Goal: Task Accomplishment & Management: Use online tool/utility

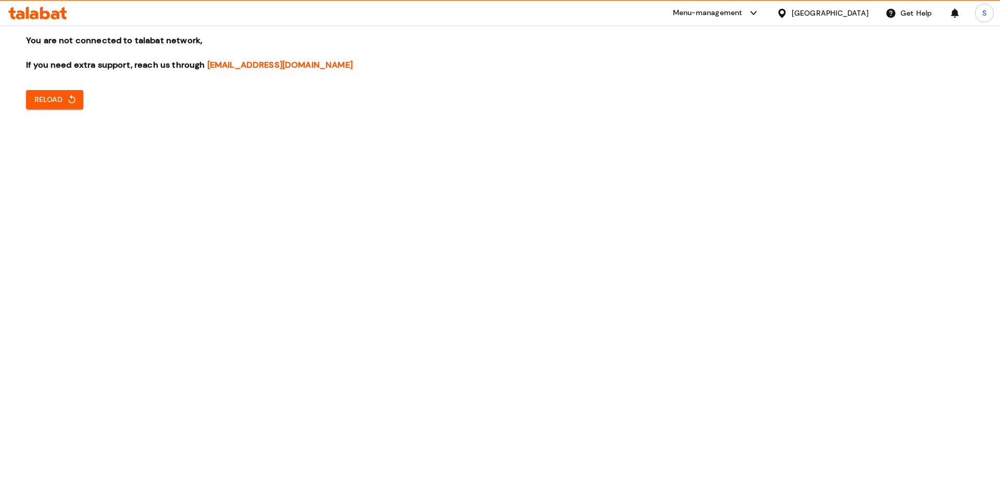
click at [64, 87] on div "You are not connected to talabat network, If you need extra support, reach us t…" at bounding box center [500, 246] width 1000 height 493
click at [68, 108] on button "Reload" at bounding box center [54, 99] width 57 height 19
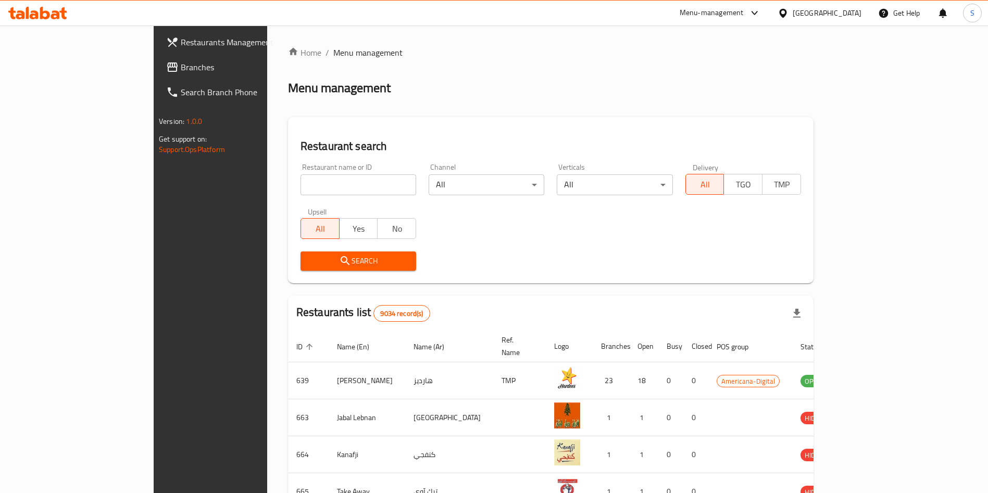
drag, startPoint x: 336, startPoint y: 191, endPoint x: 328, endPoint y: 192, distance: 8.3
click at [336, 192] on input "search" at bounding box center [358, 184] width 116 height 21
type input "pizza h"
click button "Search" at bounding box center [358, 261] width 116 height 19
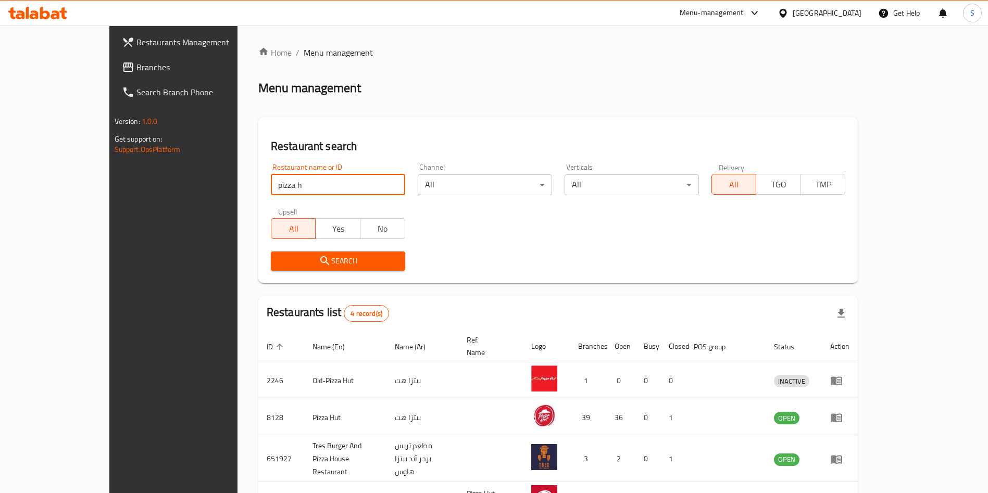
click at [644, 230] on div "Restaurant name or ID pizza h Restaurant name or ID Channel All ​ Verticals All…" at bounding box center [558, 217] width 587 height 120
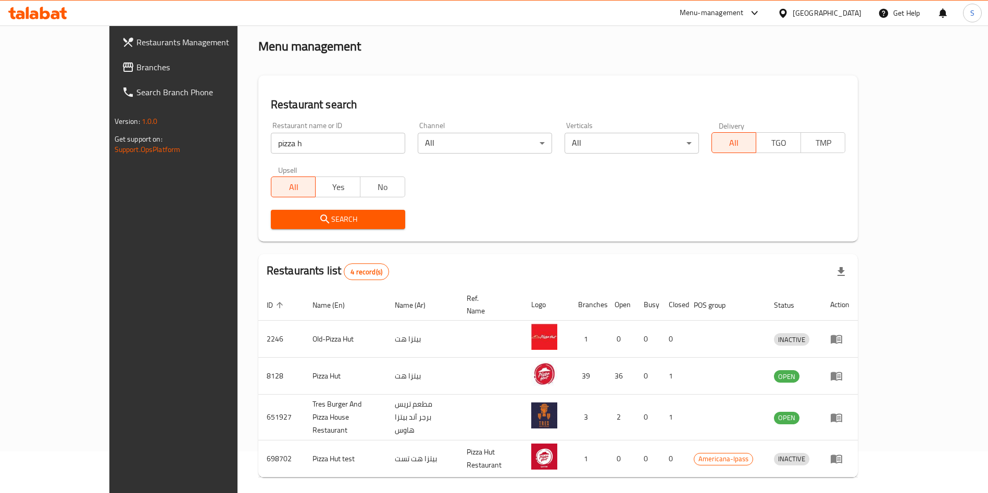
scroll to position [62, 0]
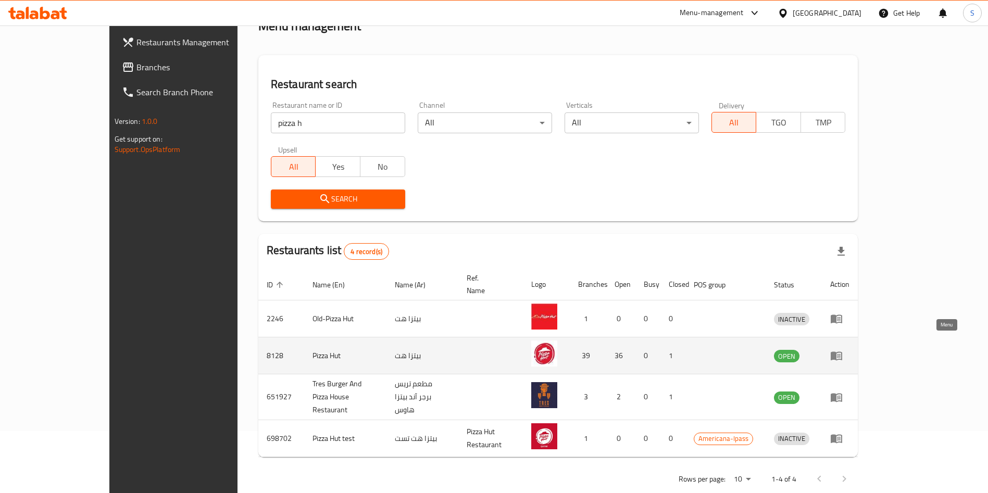
click at [843, 349] on icon "enhanced table" at bounding box center [836, 355] width 12 height 12
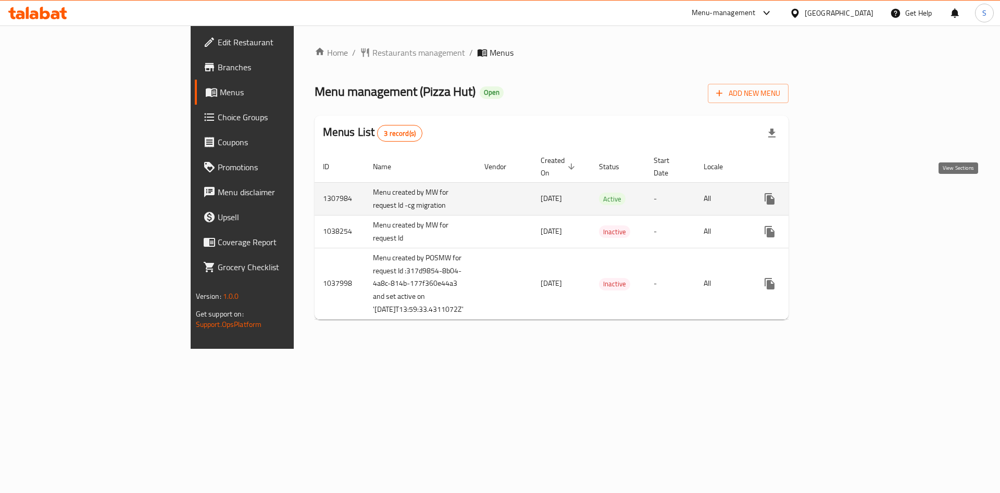
click at [851, 193] on icon "enhanced table" at bounding box center [844, 199] width 12 height 12
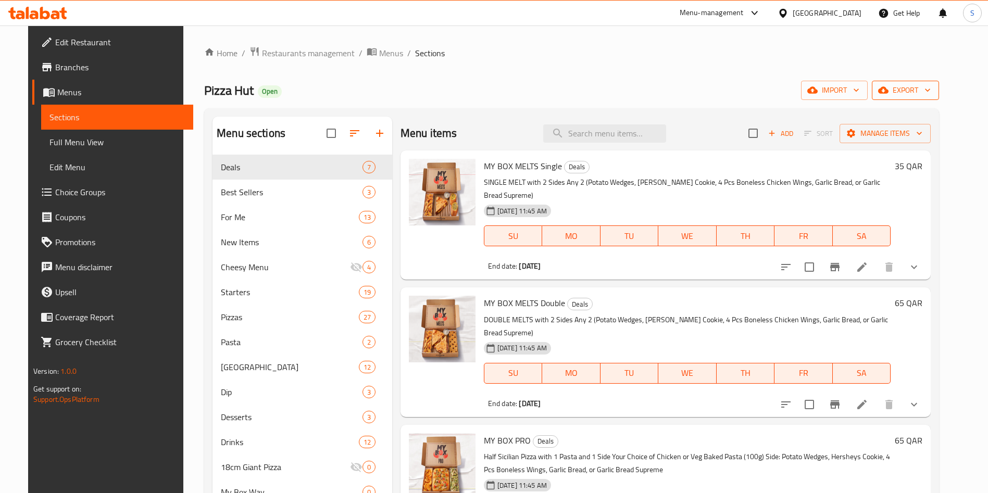
click at [933, 91] on icon "button" at bounding box center [927, 90] width 10 height 10
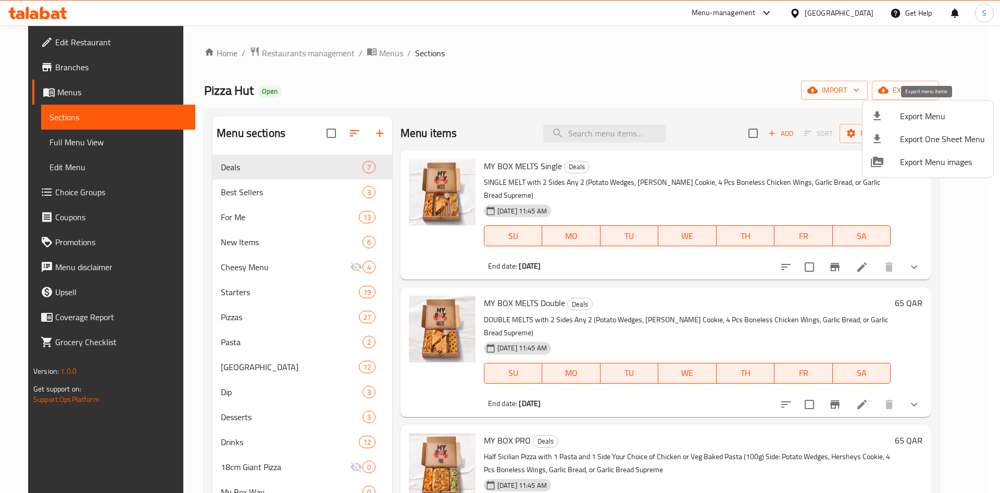
click at [936, 122] on span "Export Menu" at bounding box center [942, 116] width 85 height 12
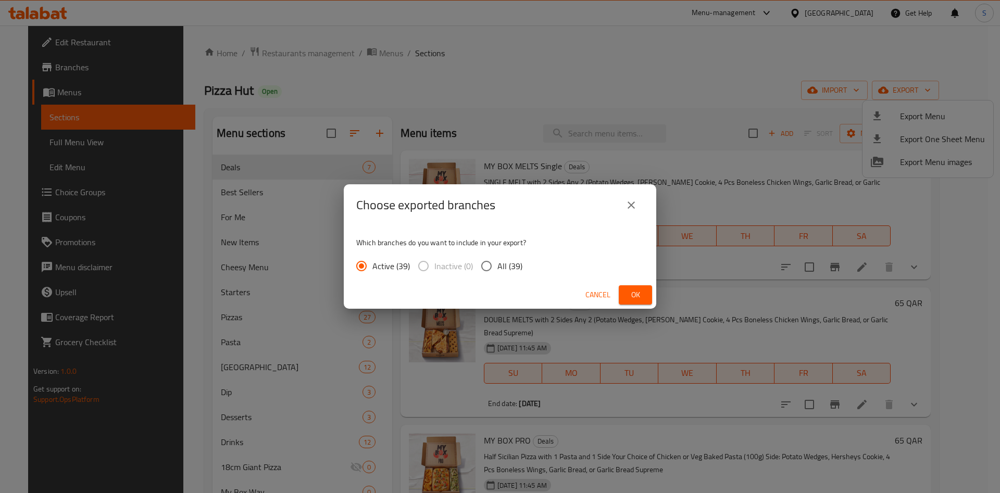
click at [634, 293] on span "Ok" at bounding box center [635, 295] width 17 height 13
